Goal: Task Accomplishment & Management: Complete application form

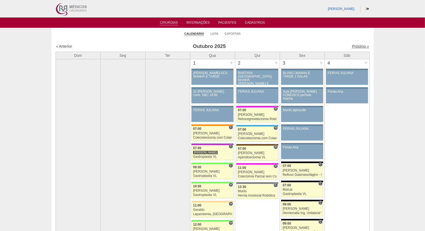
click at [352, 45] on link "Próximo »" at bounding box center [360, 46] width 17 height 4
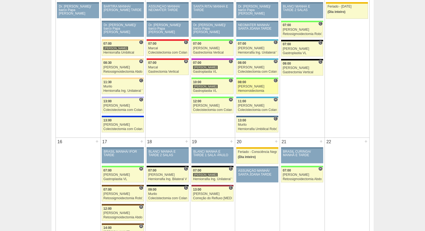
scroll to position [328, 0]
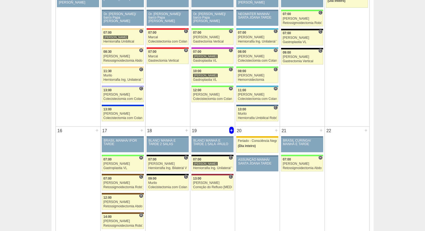
click at [231, 130] on div "+" at bounding box center [232, 130] width 5 height 7
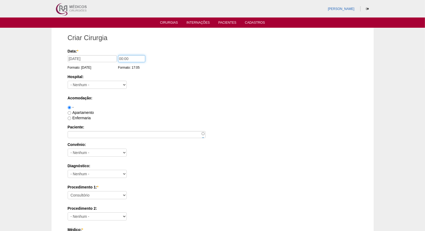
click at [122, 57] on input "00:00" at bounding box center [131, 58] width 27 height 7
type input "07:00"
click at [104, 84] on select "- Nenhum - 9 de Julho Albert Einstein Alvorada América Assunção Bartira Benefic…" at bounding box center [97, 85] width 59 height 8
select select "67"
click at [68, 81] on select "- Nenhum - 9 de Julho Albert Einstein Alvorada América Assunção Bartira Benefic…" at bounding box center [97, 85] width 59 height 8
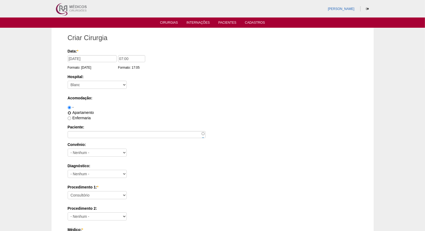
click at [69, 111] on input "Apartamento" at bounding box center [69, 112] width 3 height 3
radio input "true"
click at [89, 135] on input "Paciente:" at bounding box center [137, 134] width 138 height 7
paste input "André Rafael Silva"
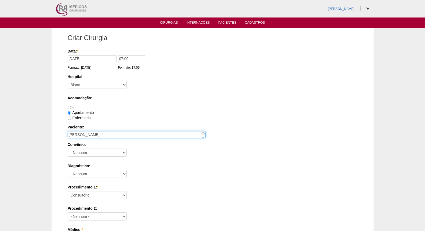
type input "André Rafael Silva"
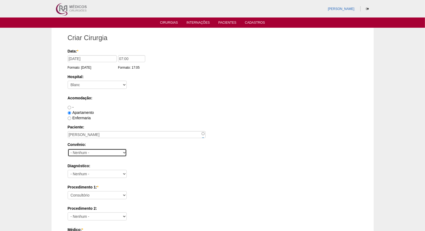
click at [87, 152] on select "- Nenhum - Abet Afresp Allianz Amil Blue Life Caasp Cabesp Caixa de Pensões Car…" at bounding box center [97, 152] width 59 height 8
select select "8907"
click at [68, 148] on select "- Nenhum - Abet Afresp Allianz Amil Blue Life Caasp Cabesp Caixa de Pensões Car…" at bounding box center [97, 152] width 59 height 8
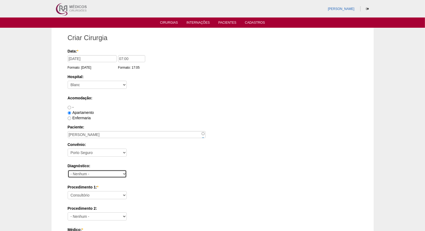
click at [104, 174] on select "- Nenhum - Abdome Agudo Abscesso Hepático Abscesso Perianal Abscesso Peritoneal…" at bounding box center [97, 174] width 59 height 8
select select "12"
click at [68, 170] on select "- Nenhum - Abdome Agudo Abscesso Hepático Abscesso Perianal Abscesso Peritoneal…" at bounding box center [97, 174] width 59 height 8
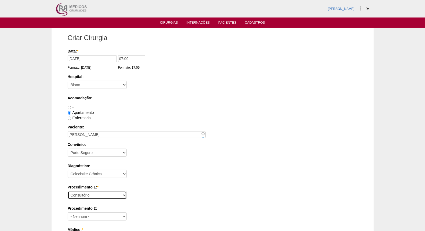
click at [101, 195] on select "Consultório Abscesso Hepático - Drenagem Abscesso perianal Amputação Abdômino P…" at bounding box center [97, 195] width 59 height 8
select select "3735"
click at [68, 191] on select "Consultório Abscesso Hepático - Drenagem Abscesso perianal Amputação Abdômino P…" at bounding box center [97, 195] width 59 height 8
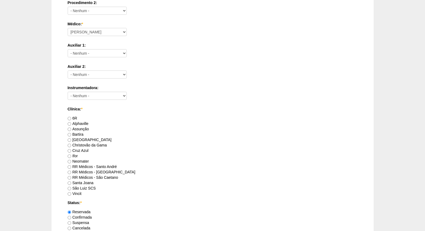
scroll to position [209, 0]
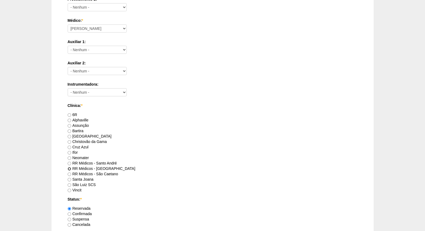
click at [71, 168] on input "RR Médicos - [GEOGRAPHIC_DATA]" at bounding box center [69, 168] width 3 height 3
radio input "true"
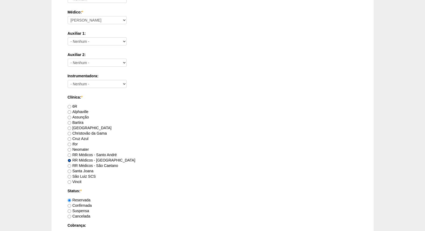
scroll to position [299, 0]
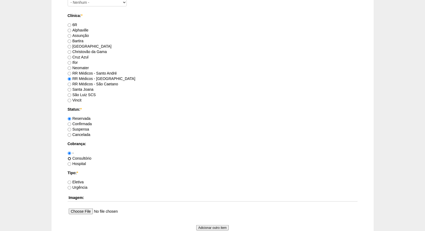
click at [70, 158] on input "Consultório" at bounding box center [69, 158] width 3 height 3
radio input "true"
click at [70, 182] on input "Eletiva" at bounding box center [69, 181] width 3 height 3
radio input "true"
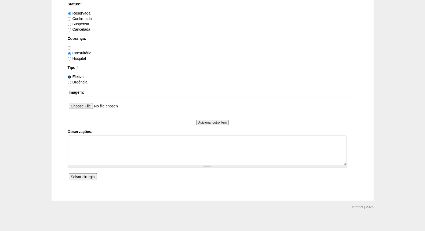
scroll to position [405, 0]
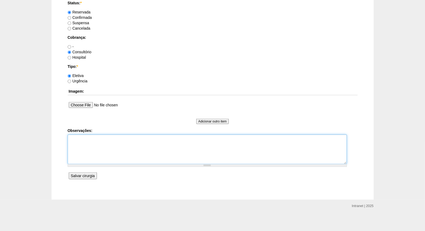
click at [81, 145] on textarea "Observações:" at bounding box center [208, 149] width 280 height 30
type textarea "OBS Sd Down"
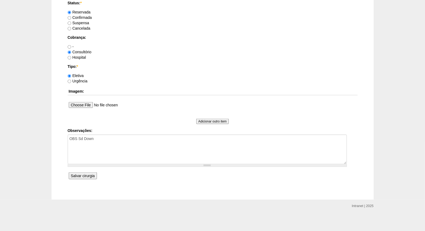
click at [79, 172] on input "Salvar cirurgia" at bounding box center [83, 175] width 28 height 7
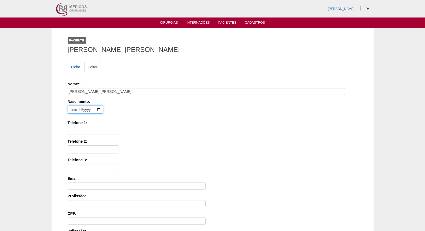
click at [71, 109] on input "date" at bounding box center [85, 109] width 35 height 8
type input "1997-08-21"
click at [75, 129] on input "Telefone 1:" at bounding box center [93, 131] width 51 height 8
paste input "96098-5768"
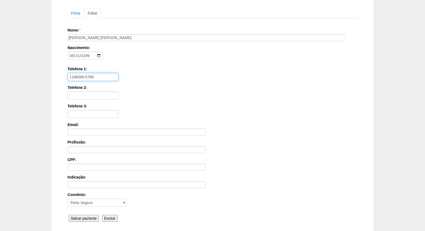
scroll to position [97, 0]
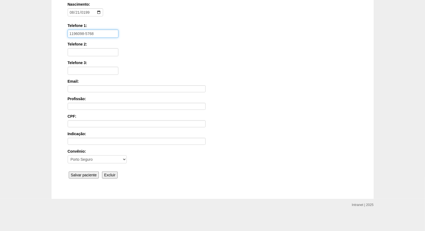
type input "1196098-5768"
click at [81, 175] on input "Salvar paciente" at bounding box center [84, 174] width 30 height 7
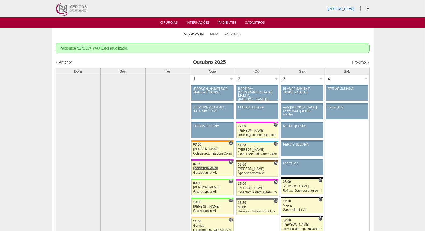
click at [356, 60] on link "Próximo »" at bounding box center [360, 62] width 17 height 4
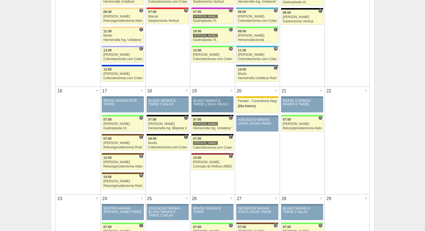
scroll to position [418, 0]
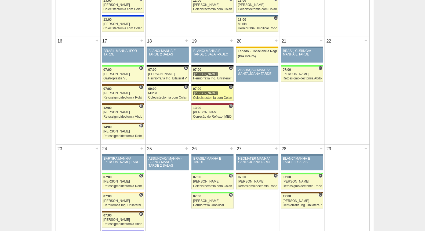
click at [205, 97] on div "Colecistectomia com Colangiografia VL" at bounding box center [212, 97] width 39 height 3
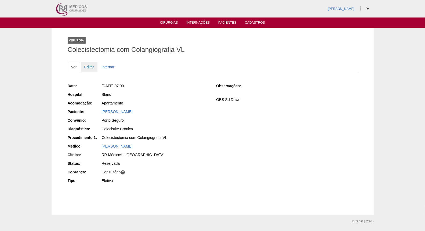
click at [90, 65] on link "Editar" at bounding box center [89, 67] width 17 height 10
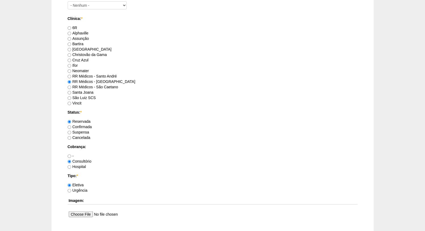
scroll to position [461, 0]
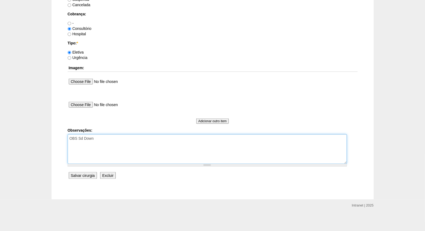
click at [112, 139] on textarea "OBS Sd Down" at bounding box center [208, 149] width 280 height 30
type textarea "OBS Sd Down Falta Aviso"
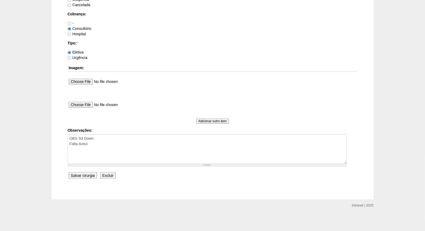
click at [85, 173] on input "Salvar cirurgia" at bounding box center [83, 175] width 28 height 7
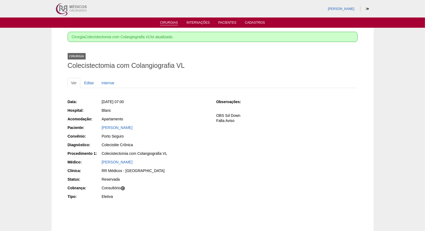
click at [167, 22] on link "Cirurgias" at bounding box center [169, 23] width 18 height 5
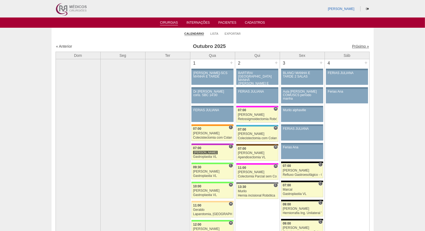
click at [353, 46] on link "Próximo »" at bounding box center [360, 46] width 17 height 4
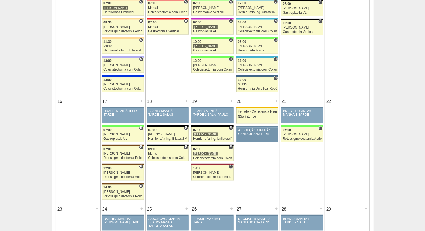
scroll to position [358, 0]
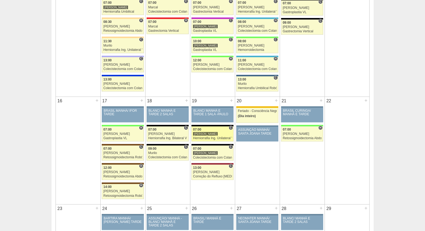
click at [209, 139] on div "Herniorrafia Ing. Unilateral VL" at bounding box center [212, 137] width 39 height 3
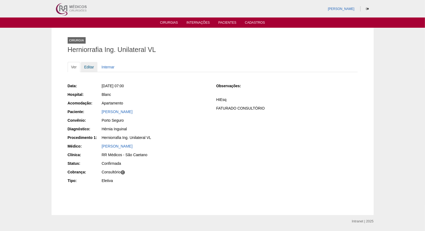
click at [89, 66] on link "Editar" at bounding box center [89, 67] width 17 height 10
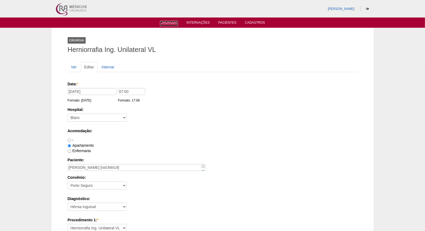
drag, startPoint x: 170, startPoint y: 22, endPoint x: 170, endPoint y: 29, distance: 7.0
click at [170, 22] on link "Cirurgias" at bounding box center [169, 23] width 18 height 5
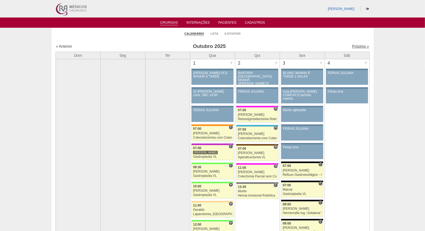
click at [352, 46] on link "Próximo »" at bounding box center [360, 46] width 17 height 4
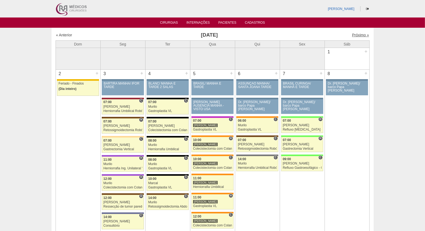
click at [354, 33] on link "Próximo »" at bounding box center [360, 35] width 17 height 4
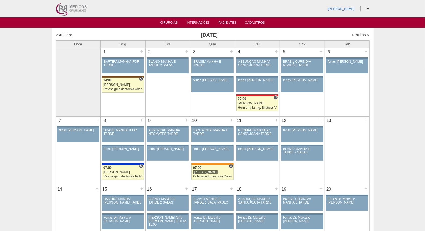
click at [66, 37] on link "« Anterior" at bounding box center [64, 35] width 16 height 4
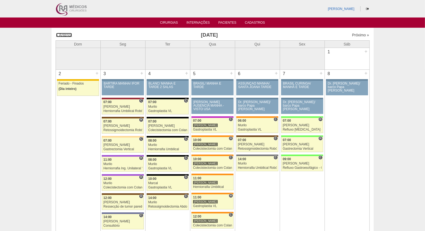
click at [66, 34] on link "« Anterior" at bounding box center [64, 35] width 16 height 4
